Goal: Task Accomplishment & Management: Manage account settings

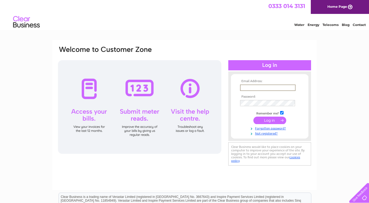
type input "[EMAIL_ADDRESS][DOMAIN_NAME]"
click at [270, 120] on input "submit" at bounding box center [269, 119] width 33 height 7
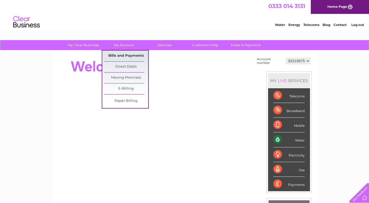
click at [127, 55] on link "Bills and Payments" at bounding box center [126, 55] width 44 height 11
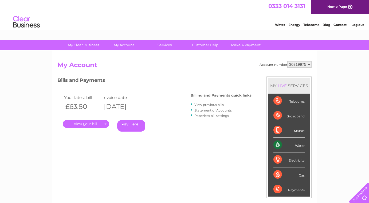
click at [92, 123] on link "." at bounding box center [86, 124] width 46 height 8
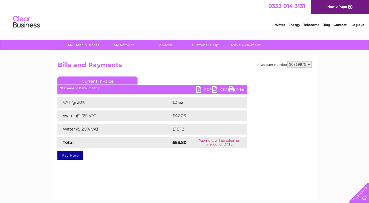
click at [208, 88] on link "PDF" at bounding box center [204, 90] width 16 height 8
